Goal: Information Seeking & Learning: Learn about a topic

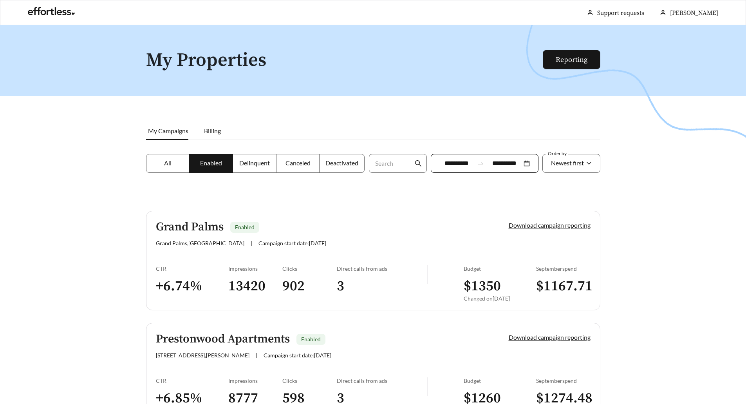
click at [188, 224] on h5 "Grand Palms" at bounding box center [190, 227] width 68 height 13
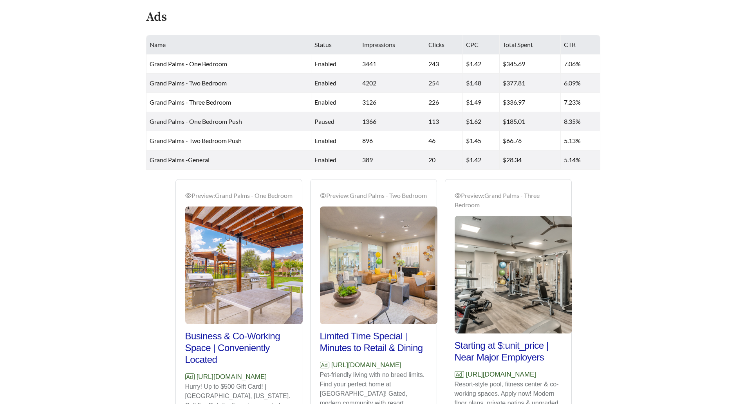
scroll to position [531, 0]
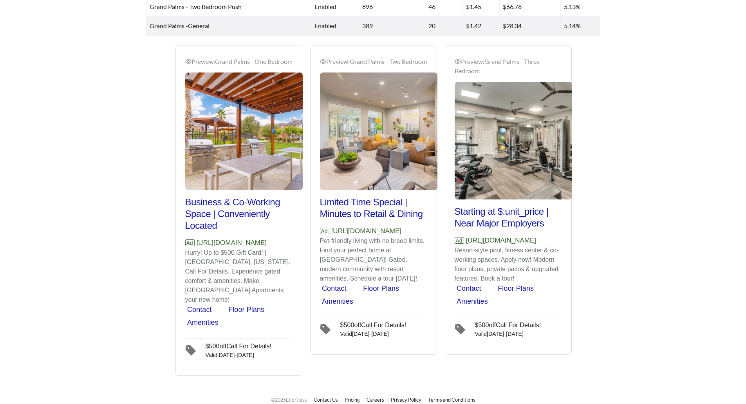
click at [243, 305] on link "Floor Plans" at bounding box center [246, 309] width 36 height 8
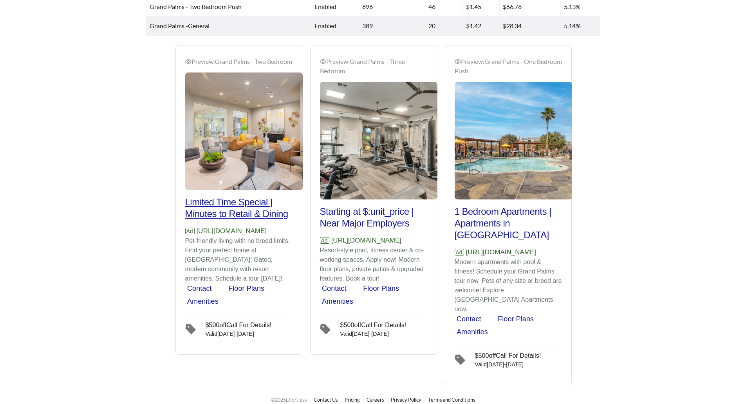
click at [224, 220] on h2 "Limited Time Special | Minutes to Retail & Dining" at bounding box center [238, 207] width 107 height 23
click at [214, 209] on h2 "Limited Time Special | Minutes to Retail & Dining" at bounding box center [238, 207] width 107 height 23
click at [226, 220] on h2 "Limited Time Special | Minutes to Retail & Dining" at bounding box center [238, 207] width 107 height 23
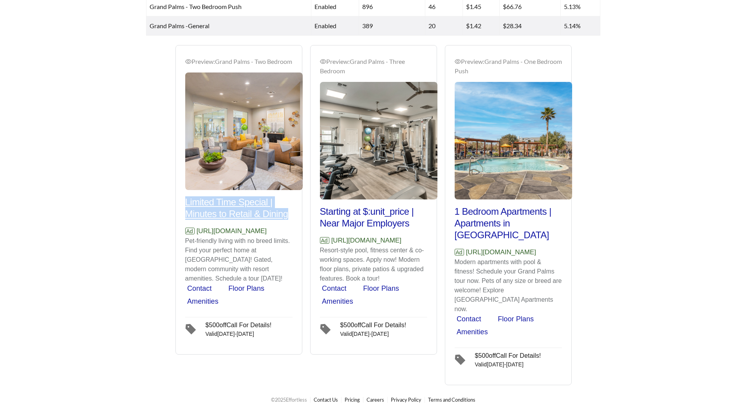
click at [226, 220] on h2 "Limited Time Special | Minutes to Retail & Dining" at bounding box center [238, 207] width 107 height 23
click at [396, 218] on h2 "Starting at $:unit_price | Near Major Employers" at bounding box center [373, 217] width 107 height 23
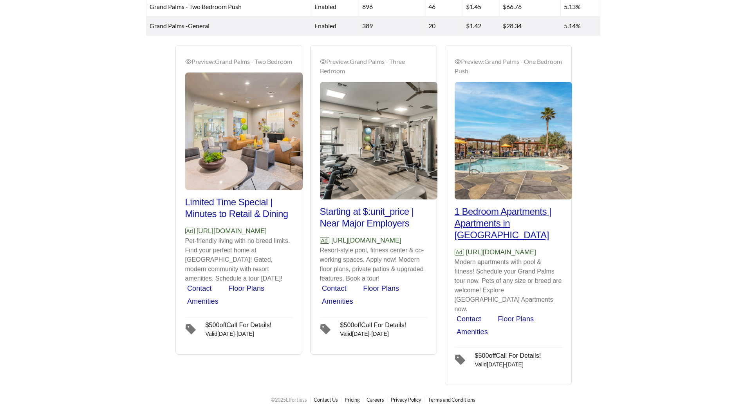
click at [486, 222] on h2 "1 Bedroom Apartments | Apartments in [GEOGRAPHIC_DATA]" at bounding box center [508, 223] width 107 height 35
click at [495, 352] on div "$ 500 off Call For Details!" at bounding box center [508, 355] width 66 height 6
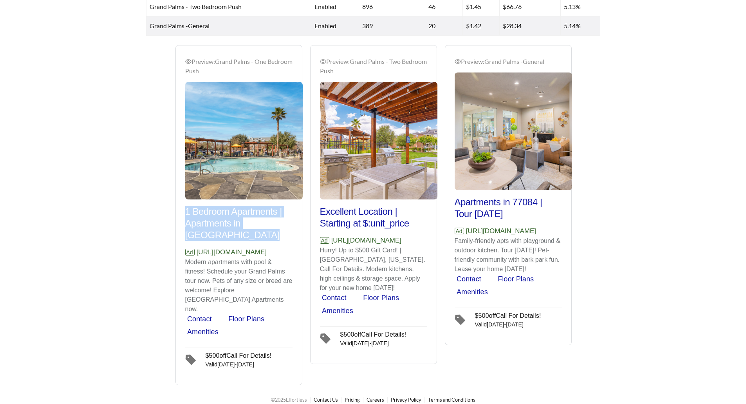
click at [379, 294] on link "Floor Plans" at bounding box center [381, 298] width 36 height 8
